Goal: Transaction & Acquisition: Book appointment/travel/reservation

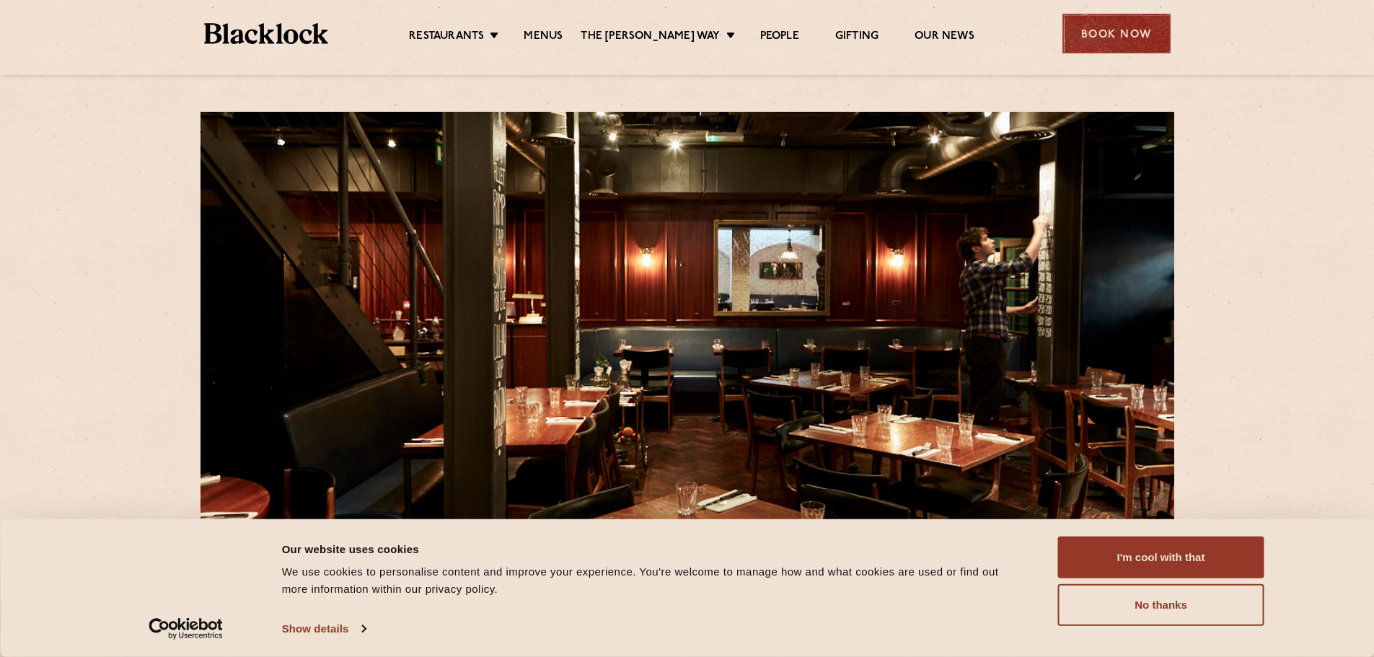
click at [1081, 23] on div "Book Now" at bounding box center [1117, 34] width 108 height 40
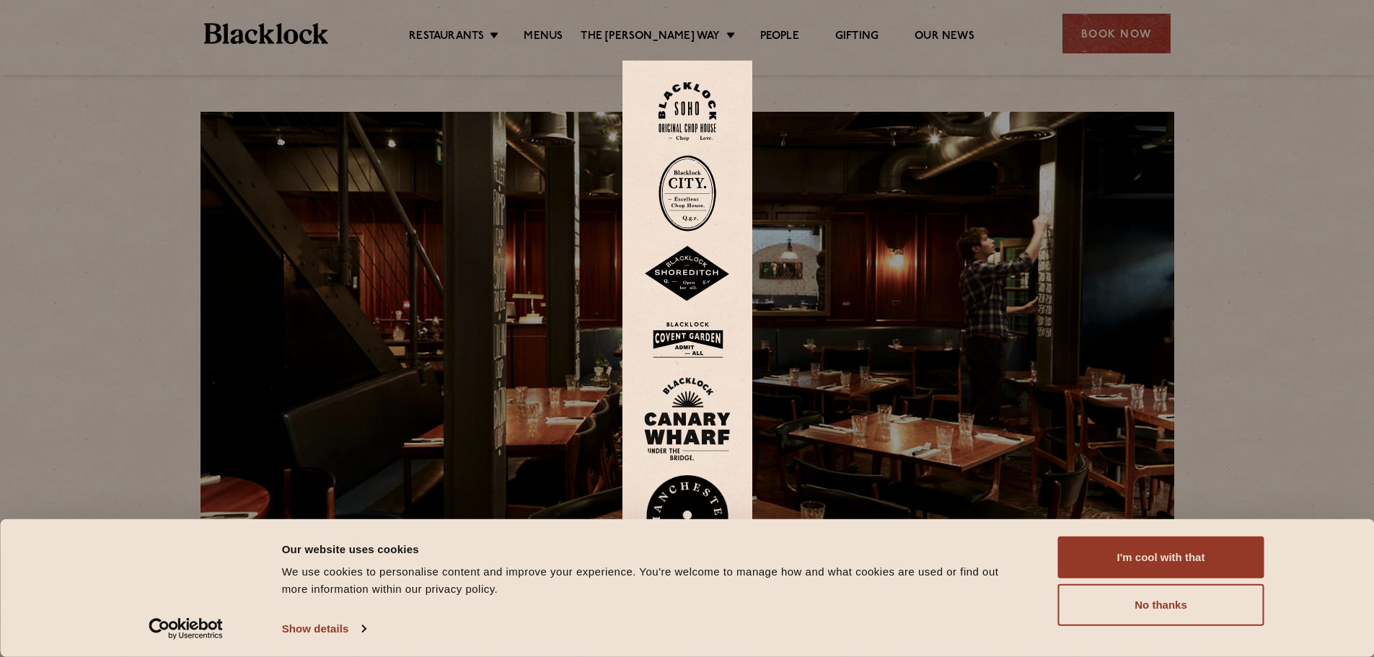
click at [701, 97] on img at bounding box center [688, 111] width 58 height 58
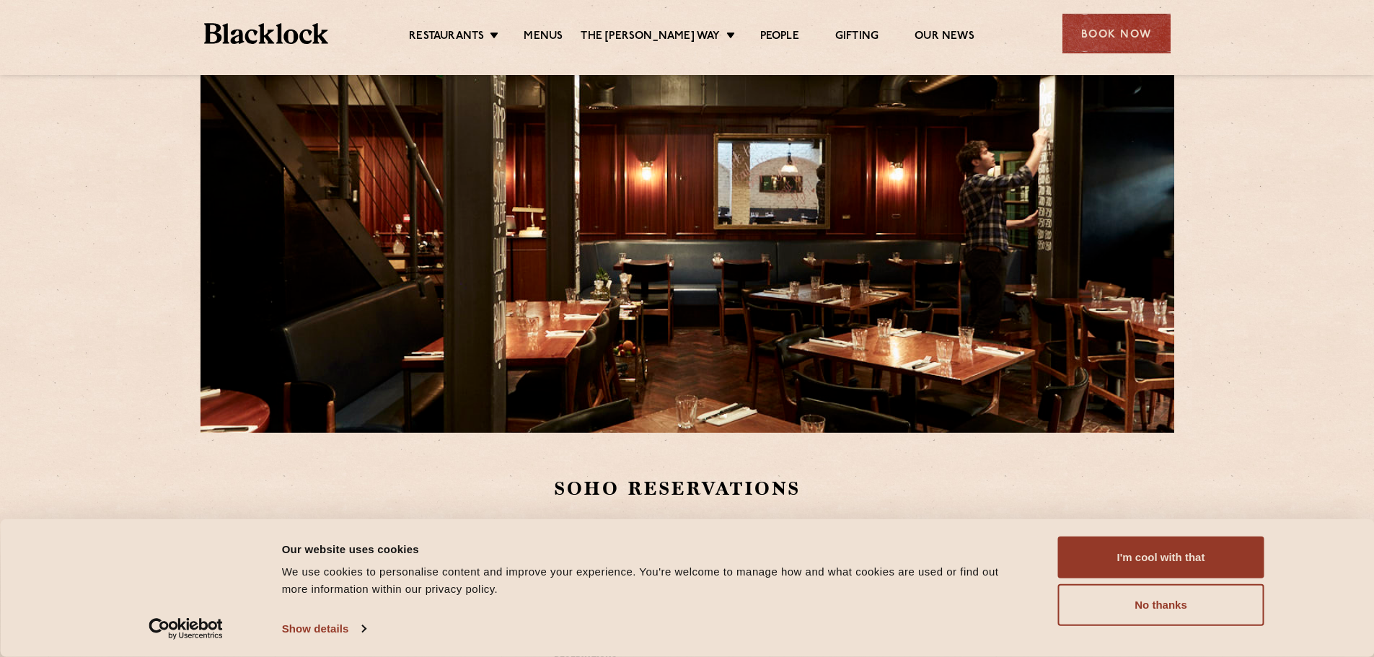
scroll to position [433, 0]
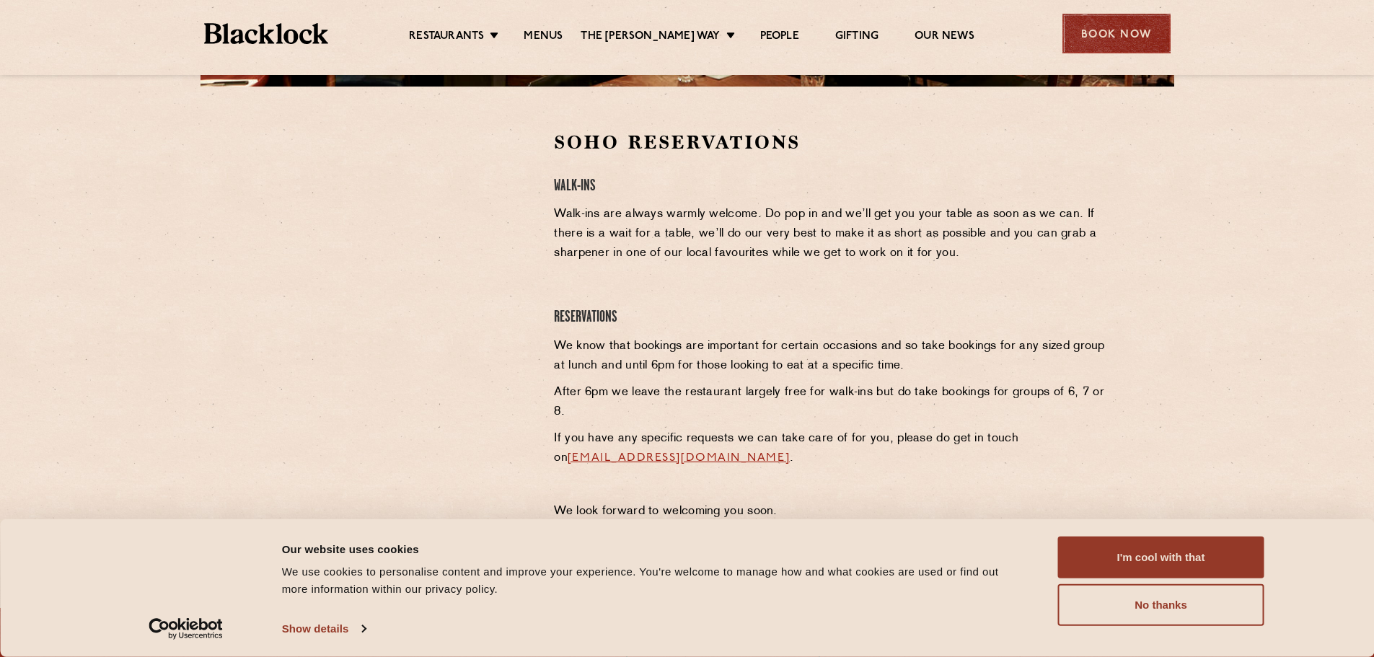
click at [1112, 30] on div "Book Now" at bounding box center [1117, 34] width 108 height 40
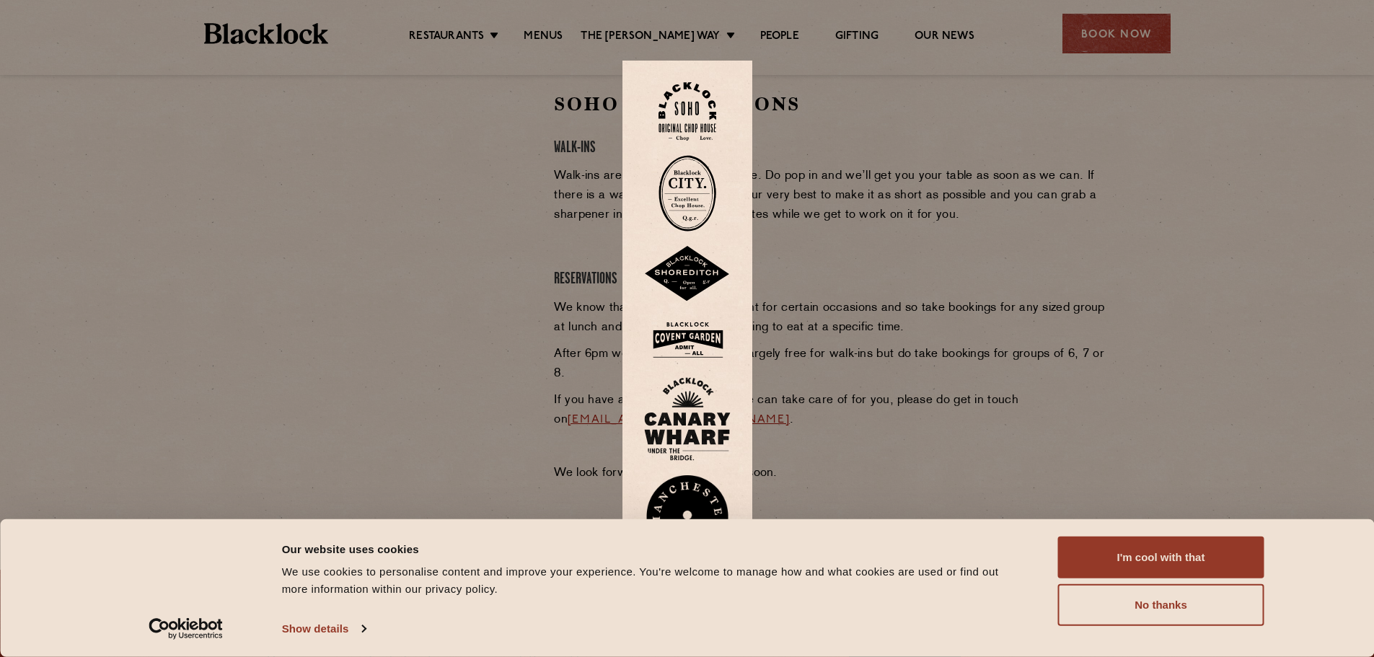
scroll to position [505, 0]
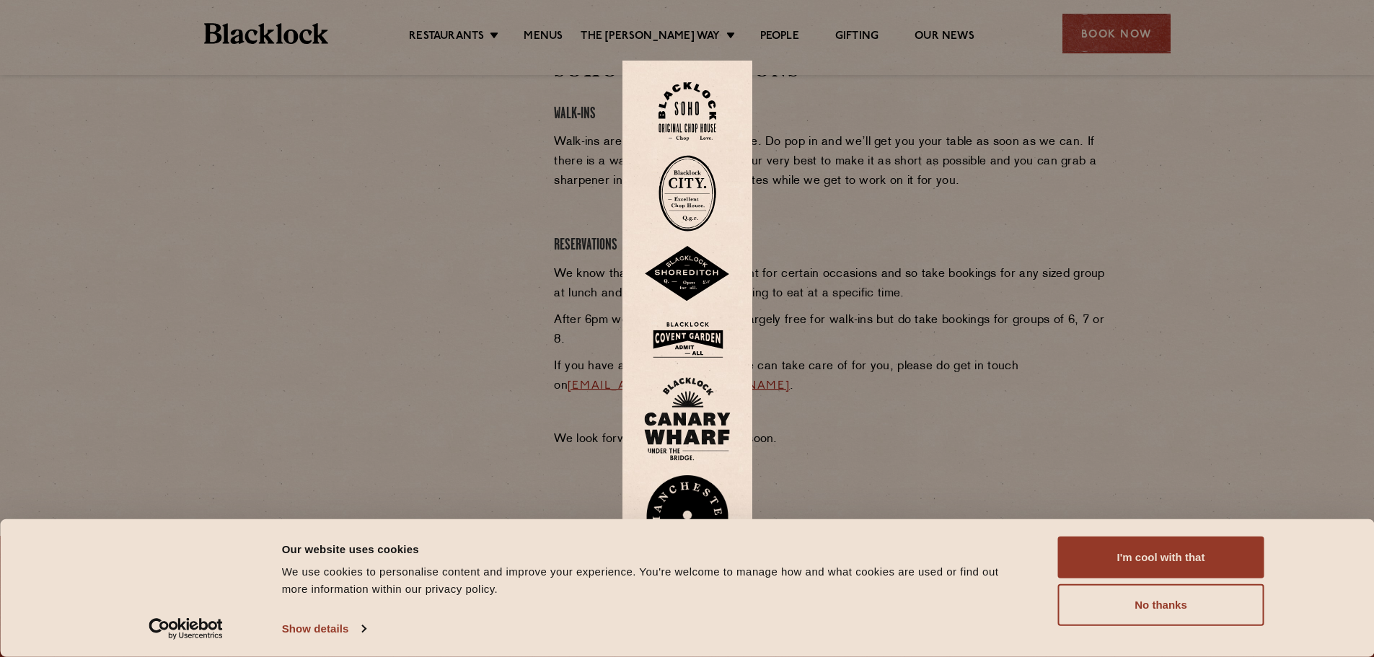
click at [701, 339] on img at bounding box center [687, 340] width 87 height 47
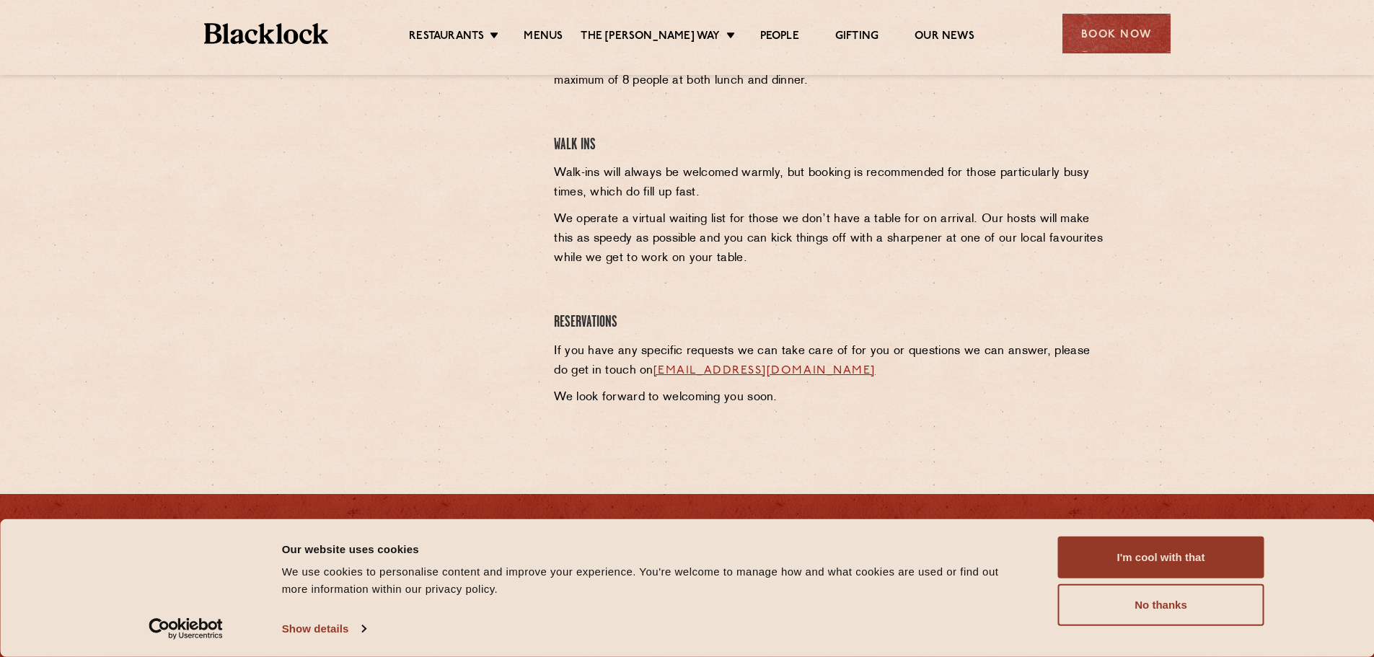
scroll to position [433, 0]
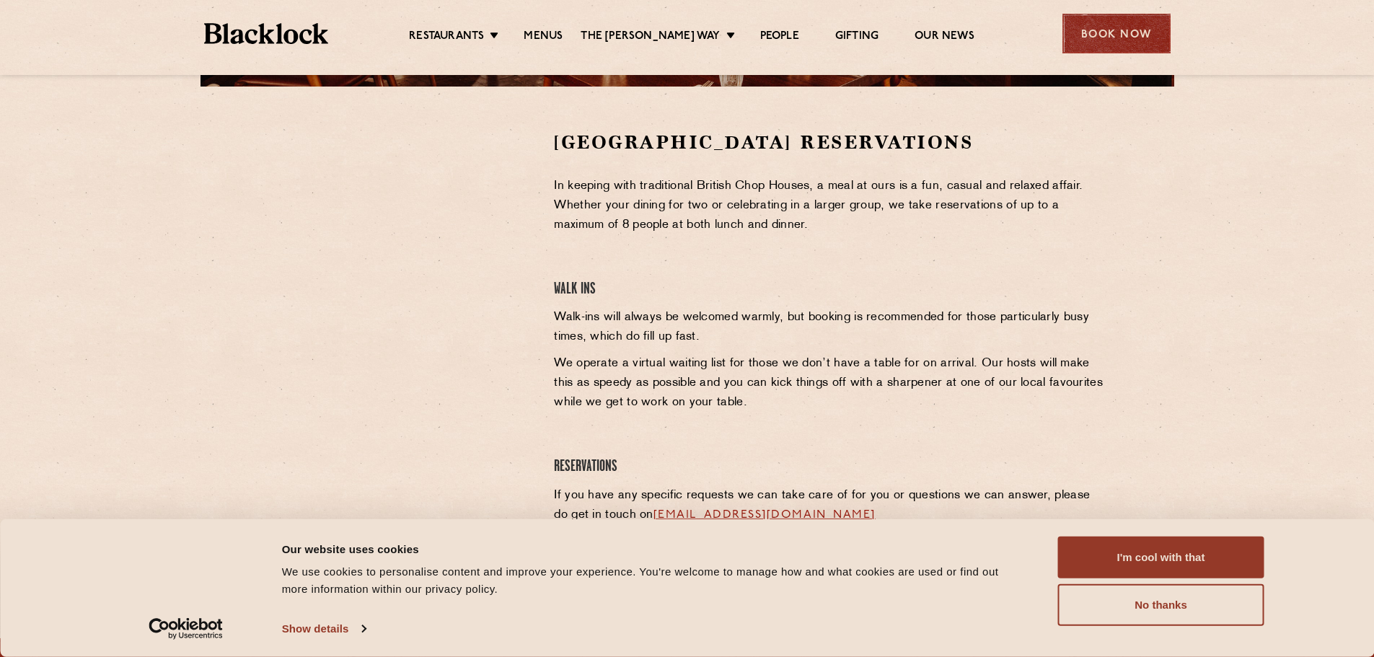
click at [1137, 19] on div "Book Now" at bounding box center [1117, 34] width 108 height 40
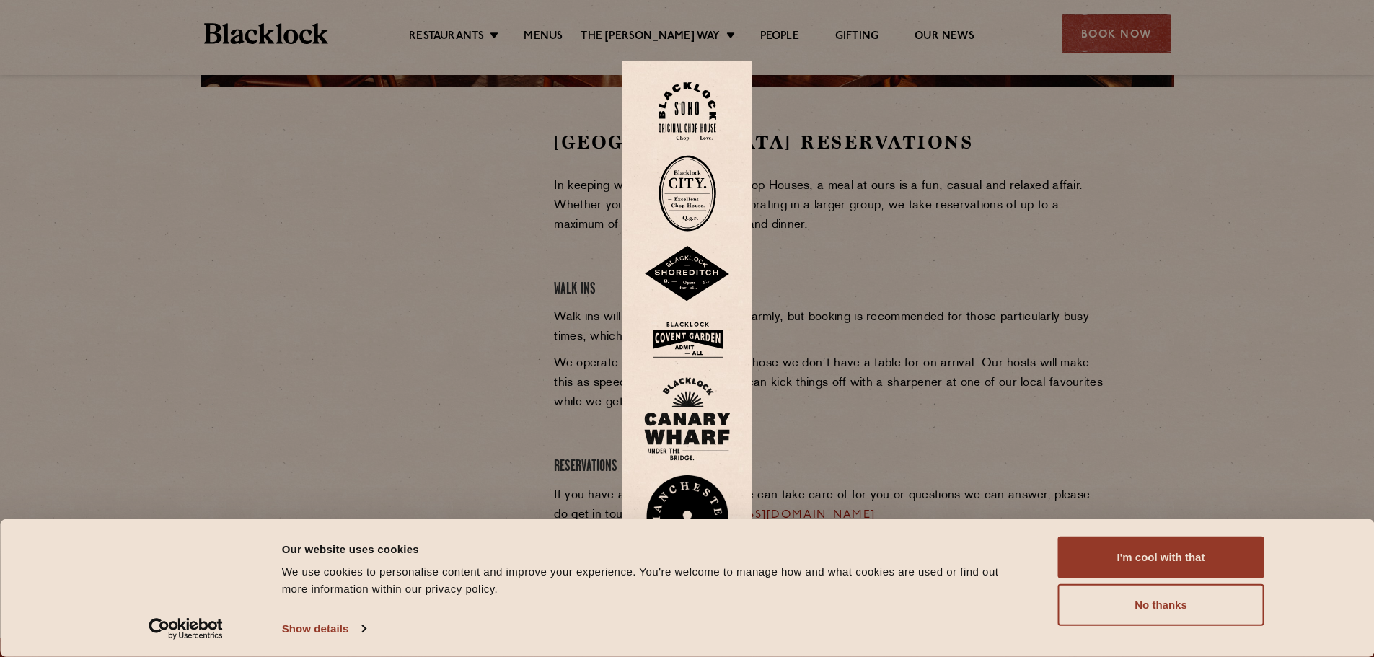
click at [707, 337] on img at bounding box center [687, 340] width 87 height 47
